Goal: Task Accomplishment & Management: Manage account settings

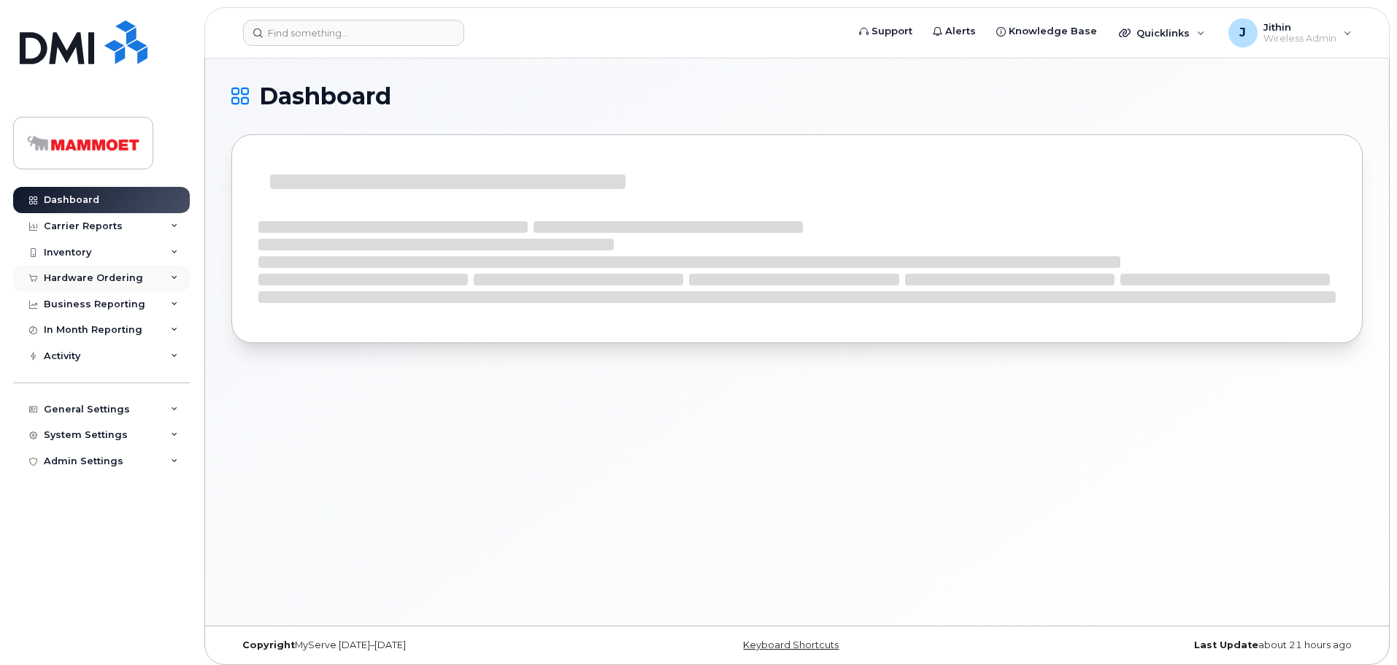
click at [74, 275] on div "Hardware Ordering" at bounding box center [93, 278] width 99 height 12
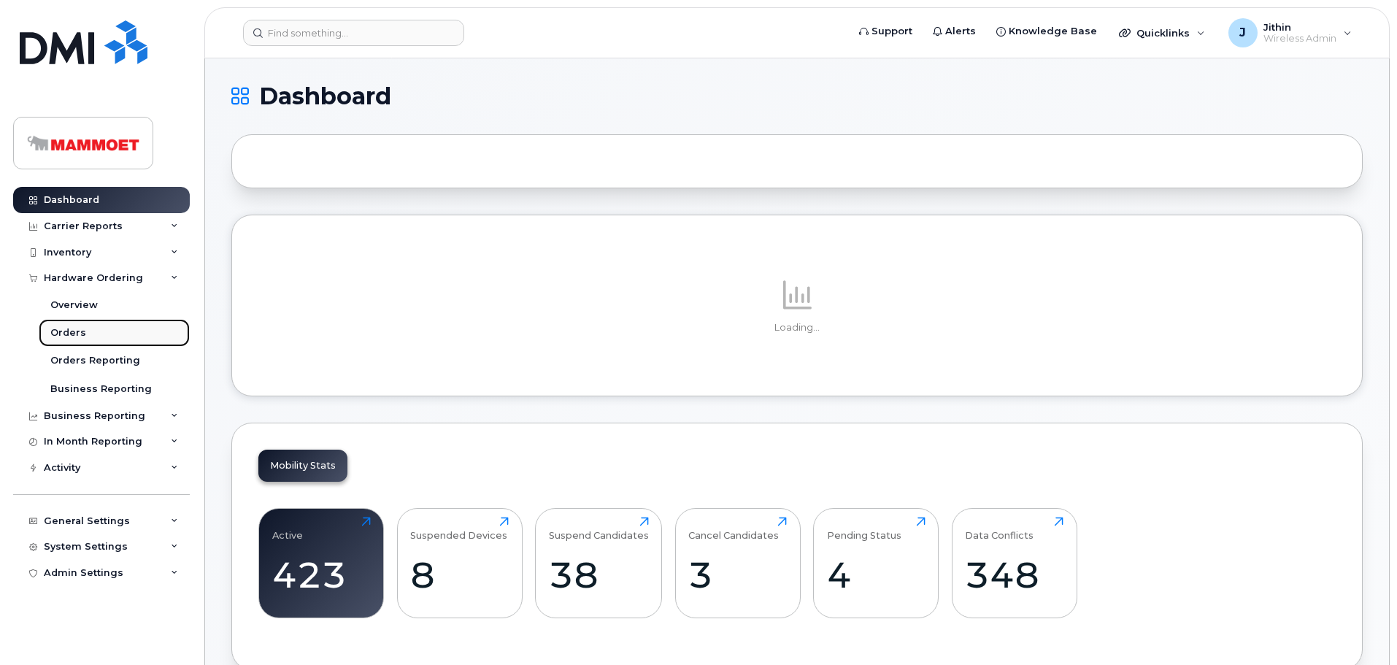
click at [75, 329] on div "Orders" at bounding box center [68, 332] width 36 height 13
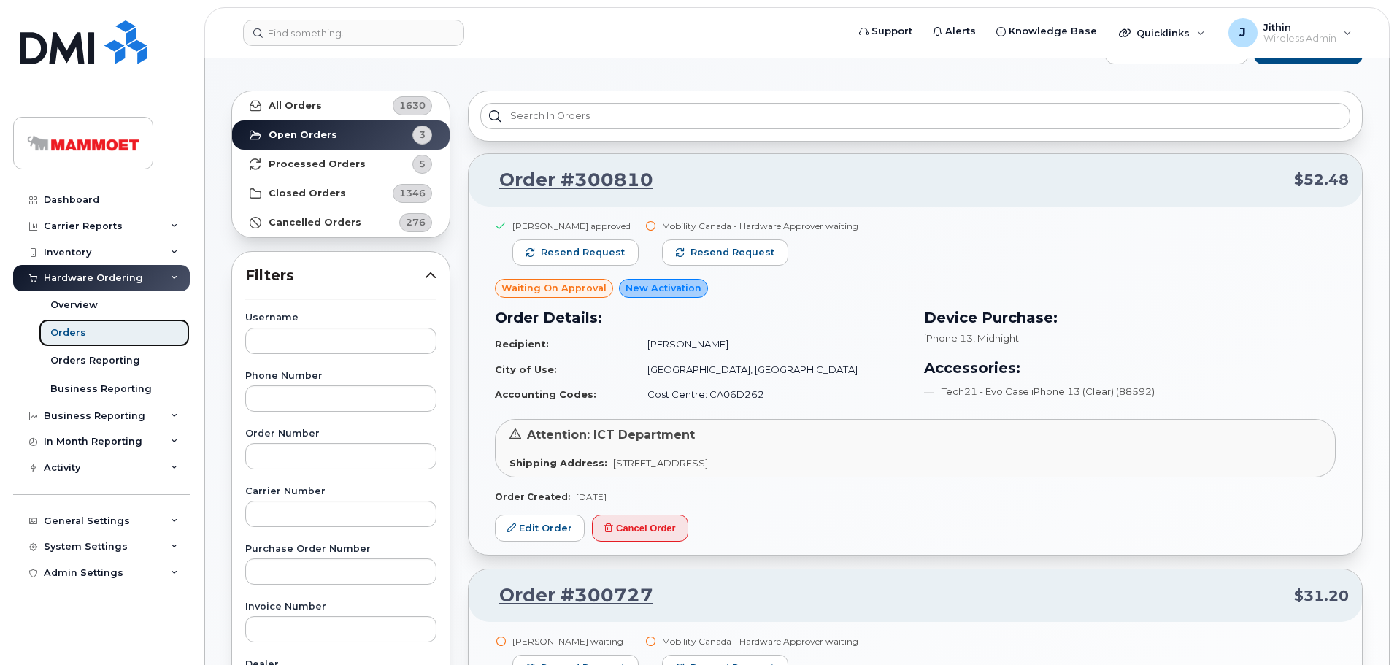
scroll to position [73, 0]
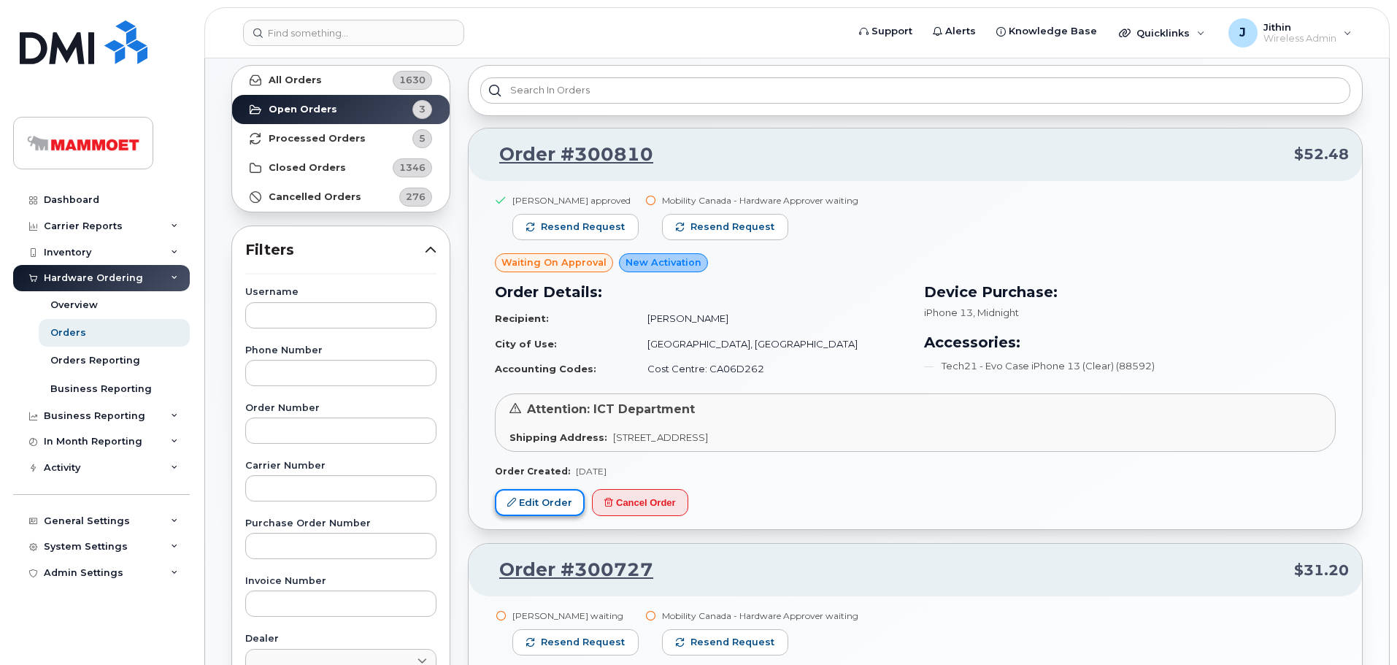
click at [540, 498] on link "Edit Order" at bounding box center [540, 502] width 90 height 27
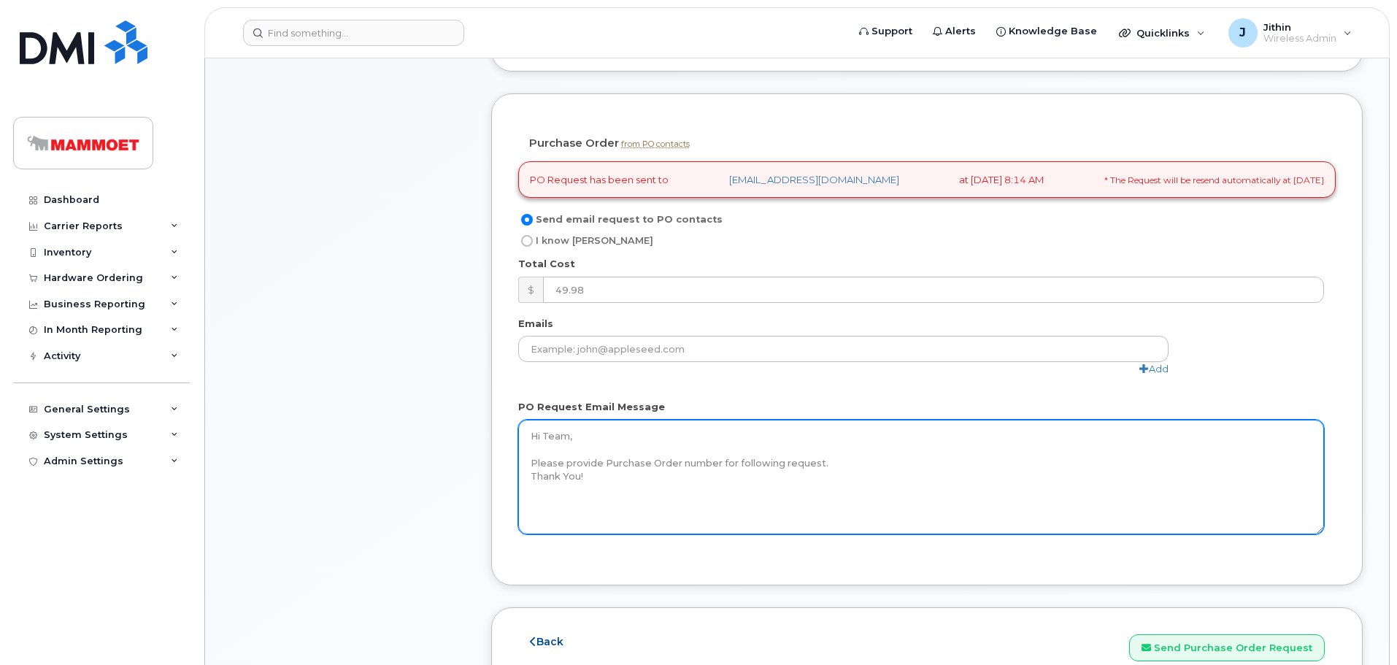
scroll to position [1022, 0]
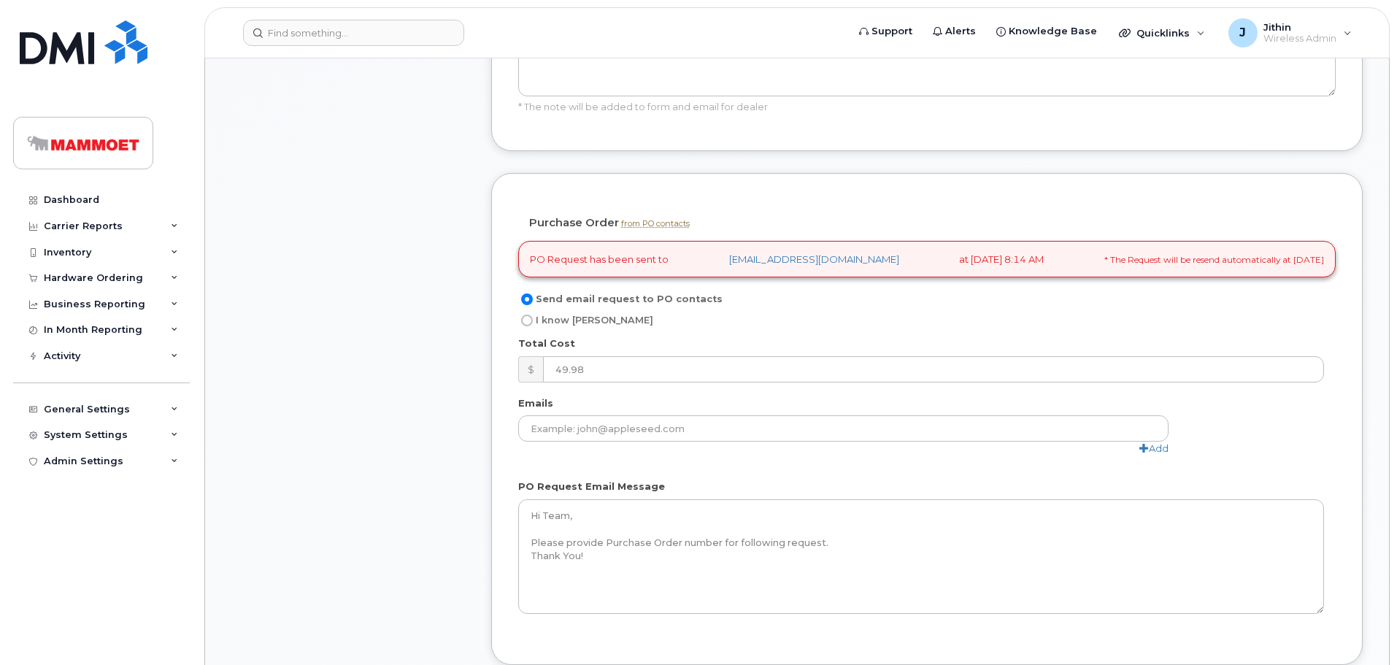
click at [530, 319] on input "I know [PERSON_NAME]" at bounding box center [527, 321] width 12 height 12
radio input "true"
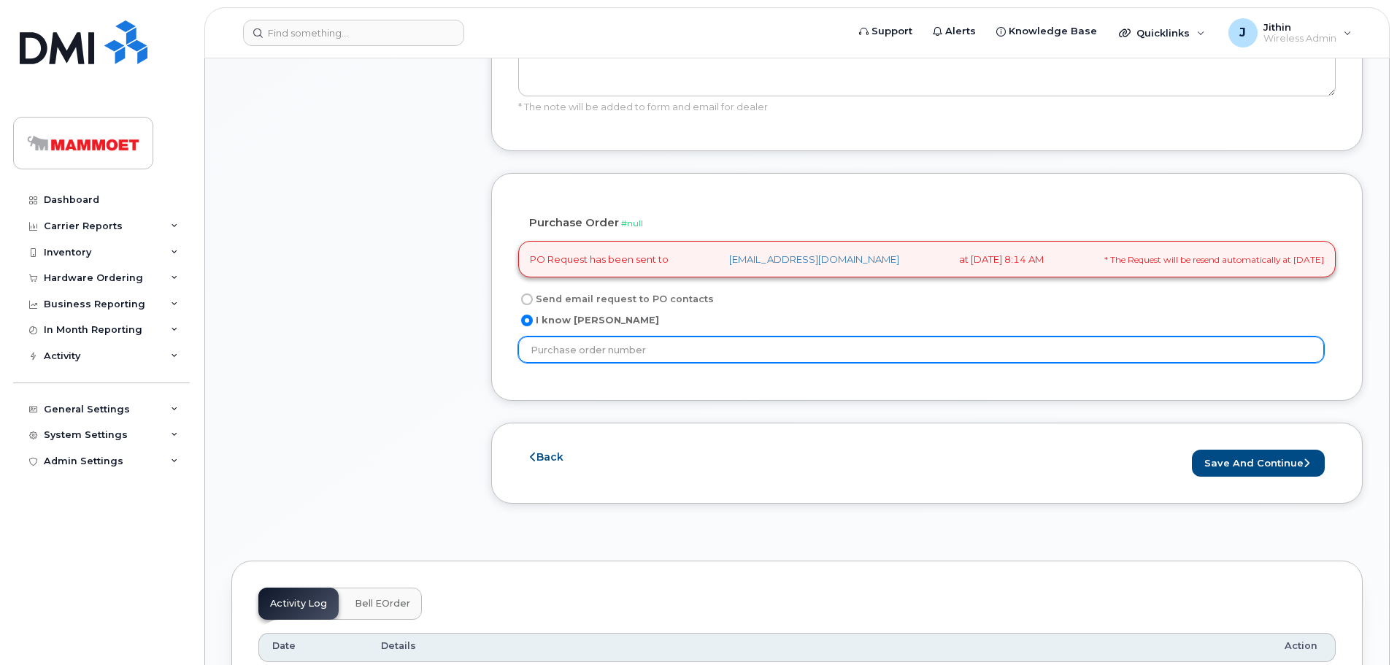
click at [586, 342] on input "text" at bounding box center [921, 350] width 806 height 26
paste input "4511908175"
type input "4511908175"
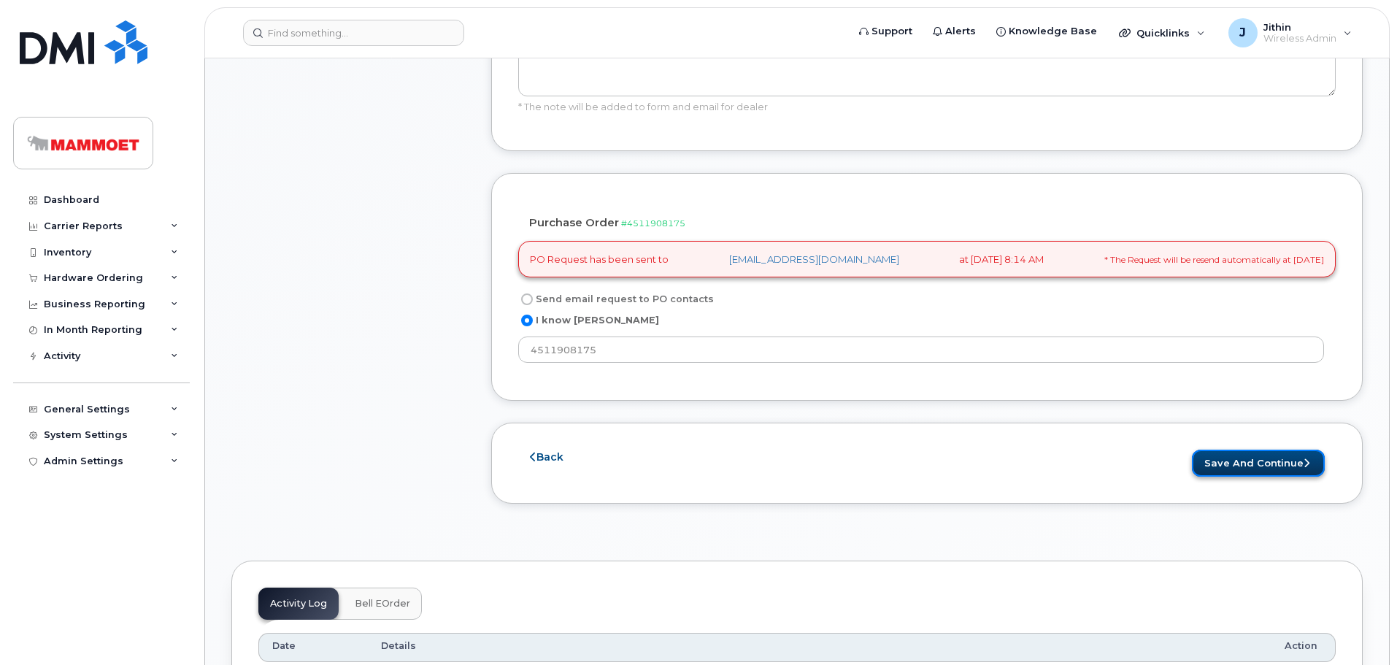
click at [1217, 450] on button "Save and Continue" at bounding box center [1258, 463] width 133 height 27
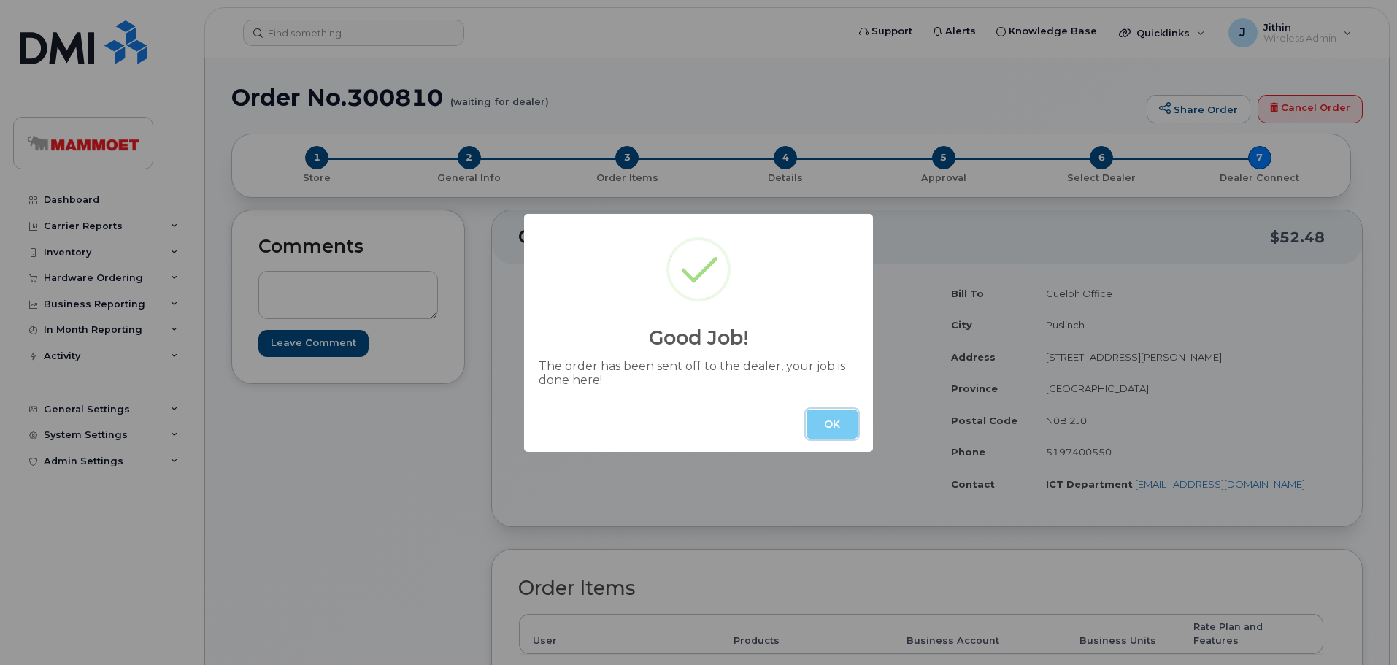
click at [828, 429] on button "OK" at bounding box center [832, 424] width 51 height 29
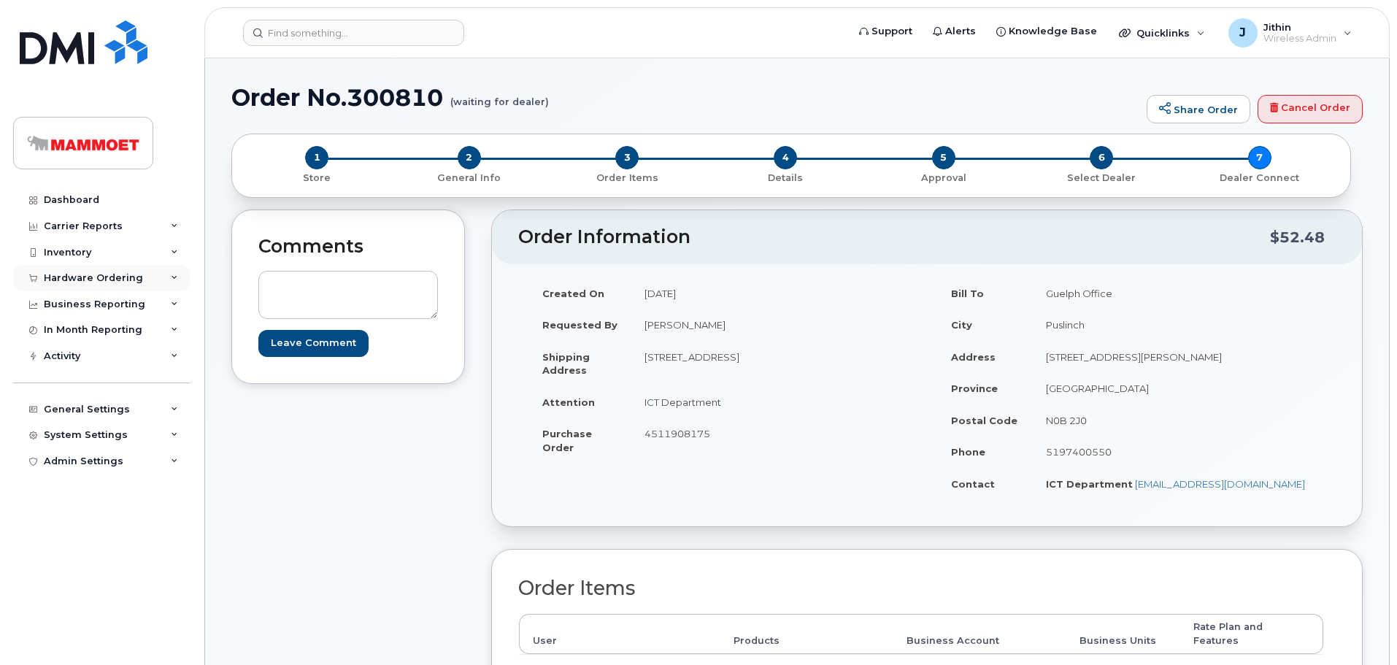
click at [112, 276] on div "Hardware Ordering" at bounding box center [93, 278] width 99 height 12
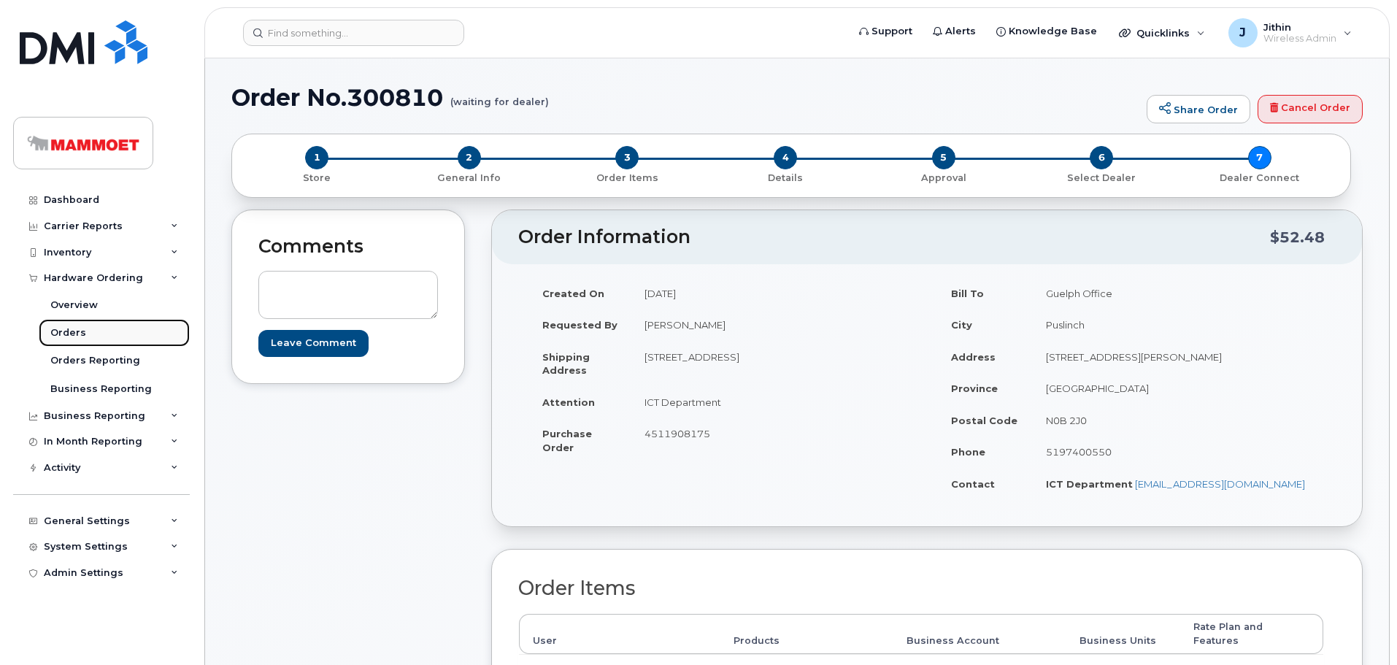
click at [70, 331] on div "Orders" at bounding box center [68, 332] width 36 height 13
